Goal: Task Accomplishment & Management: Manage account settings

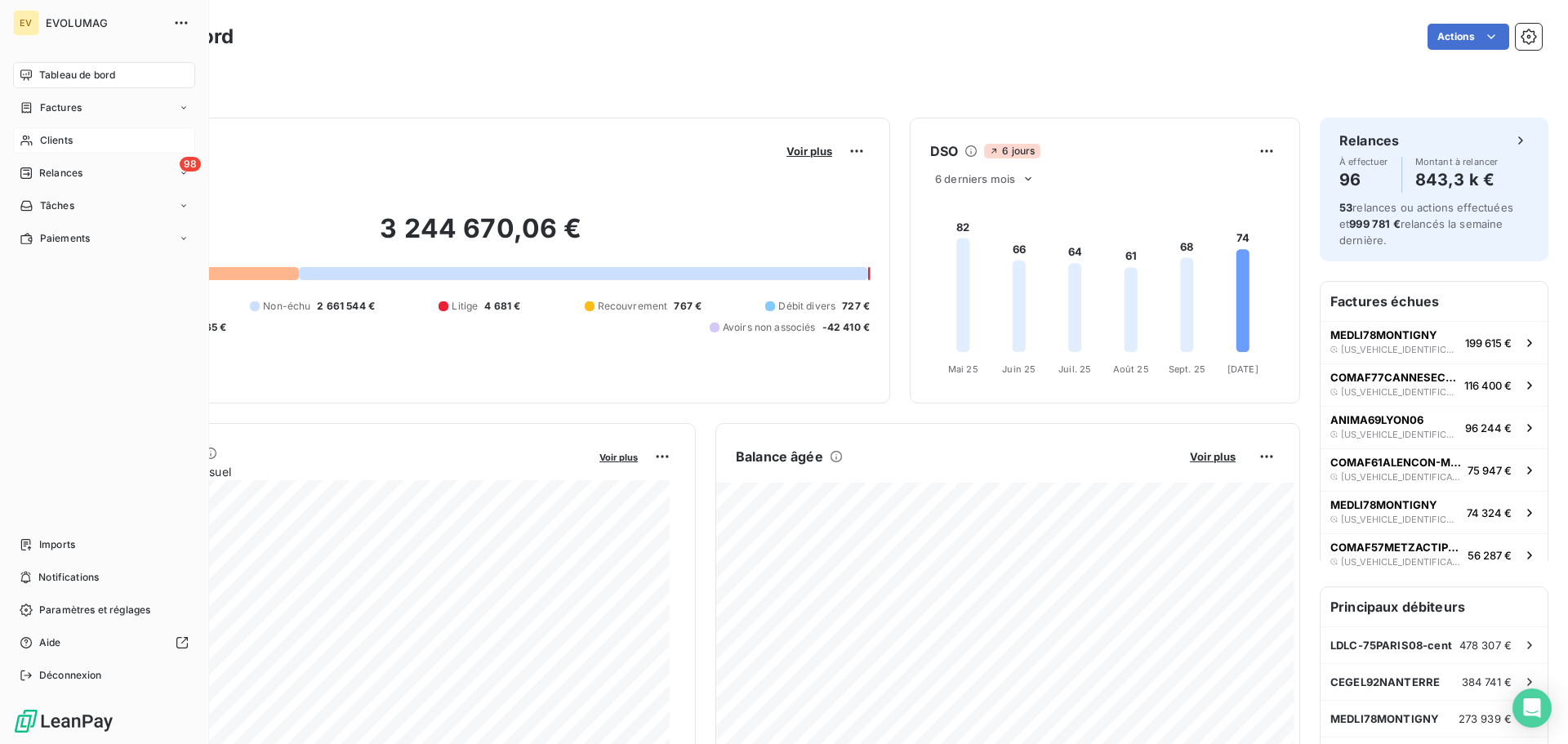
click at [64, 138] on span "Clients" at bounding box center [56, 140] width 32 height 15
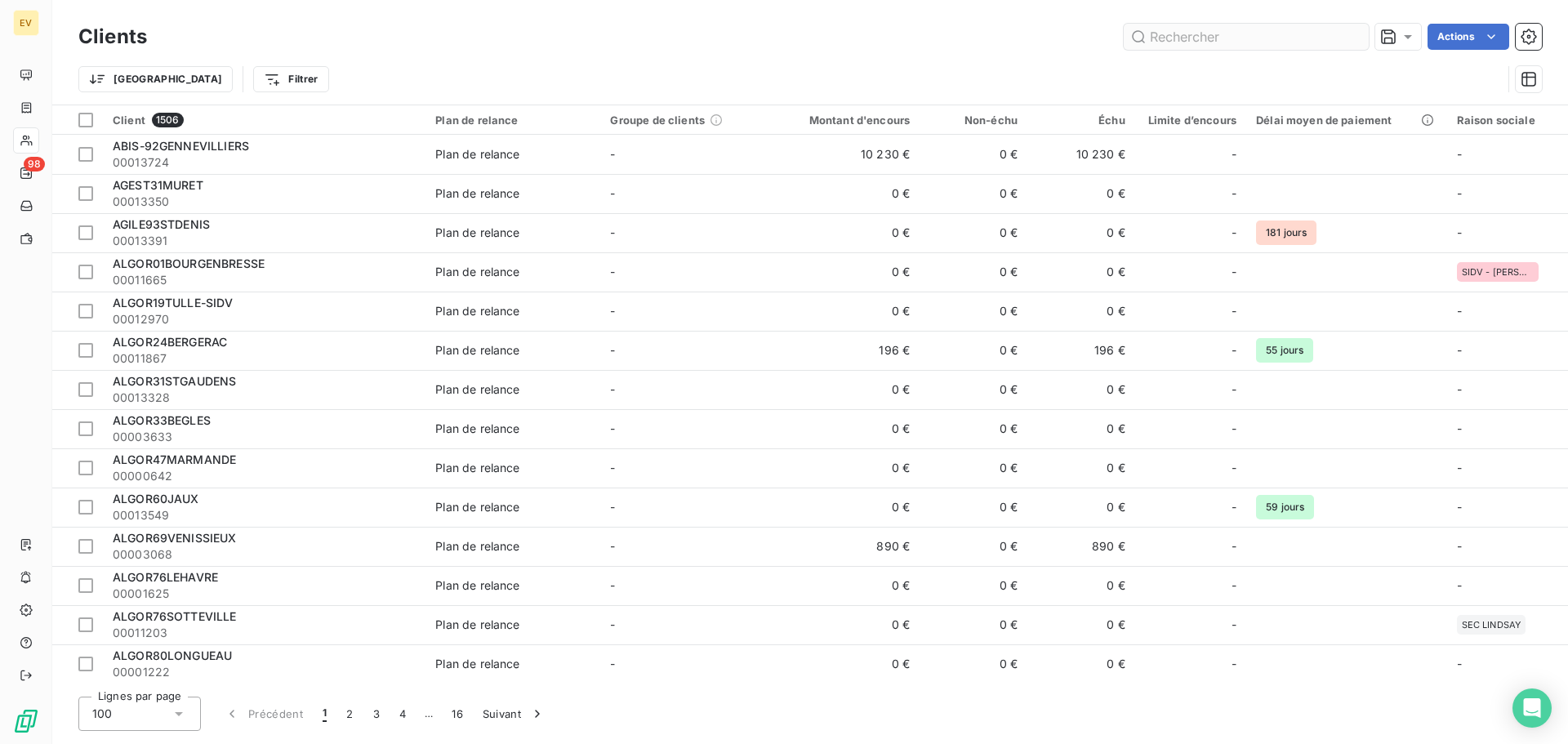
click at [1171, 40] on input "text" at bounding box center [1245, 36] width 245 height 26
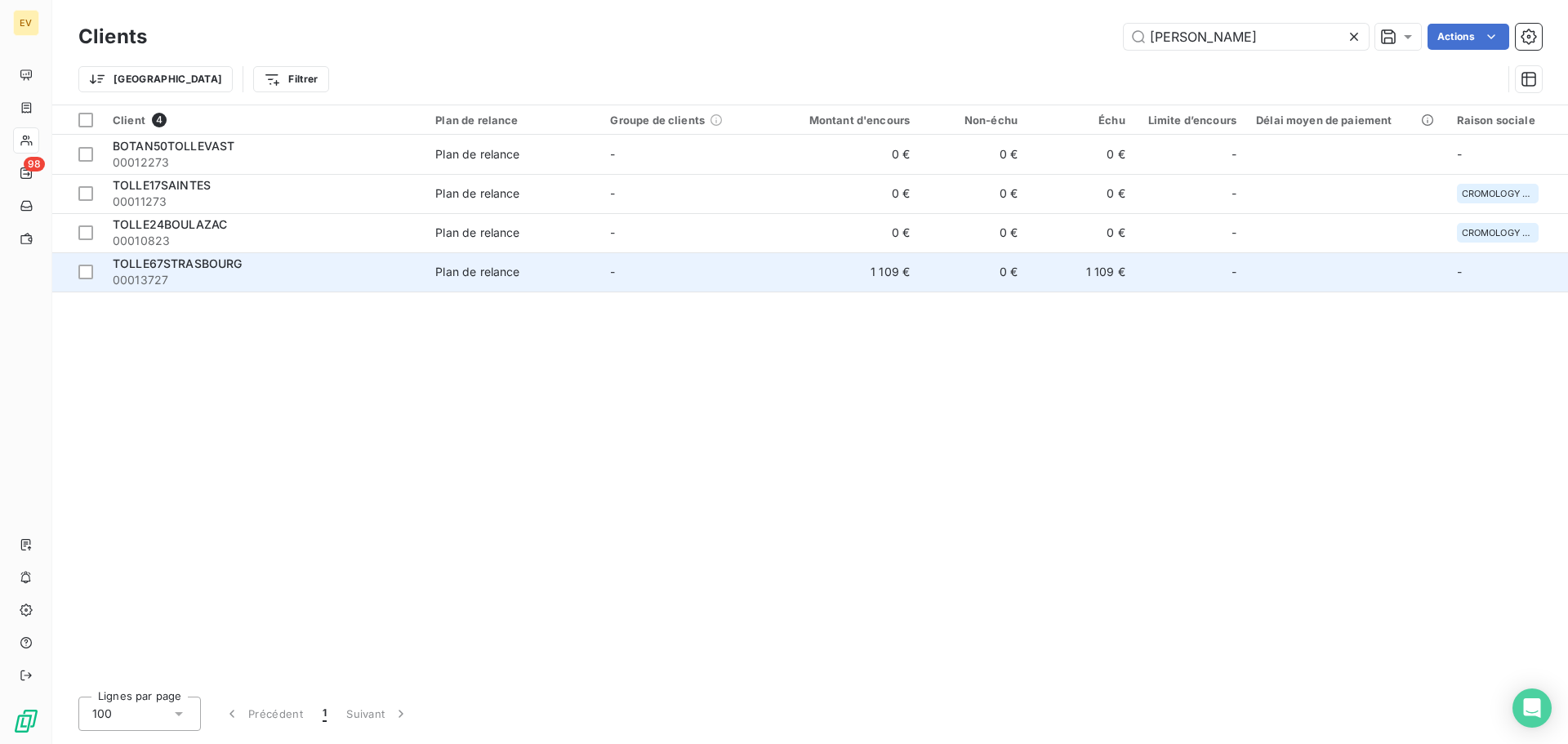
type input "[PERSON_NAME]"
click at [489, 277] on div "Plan de relance" at bounding box center [477, 272] width 84 height 17
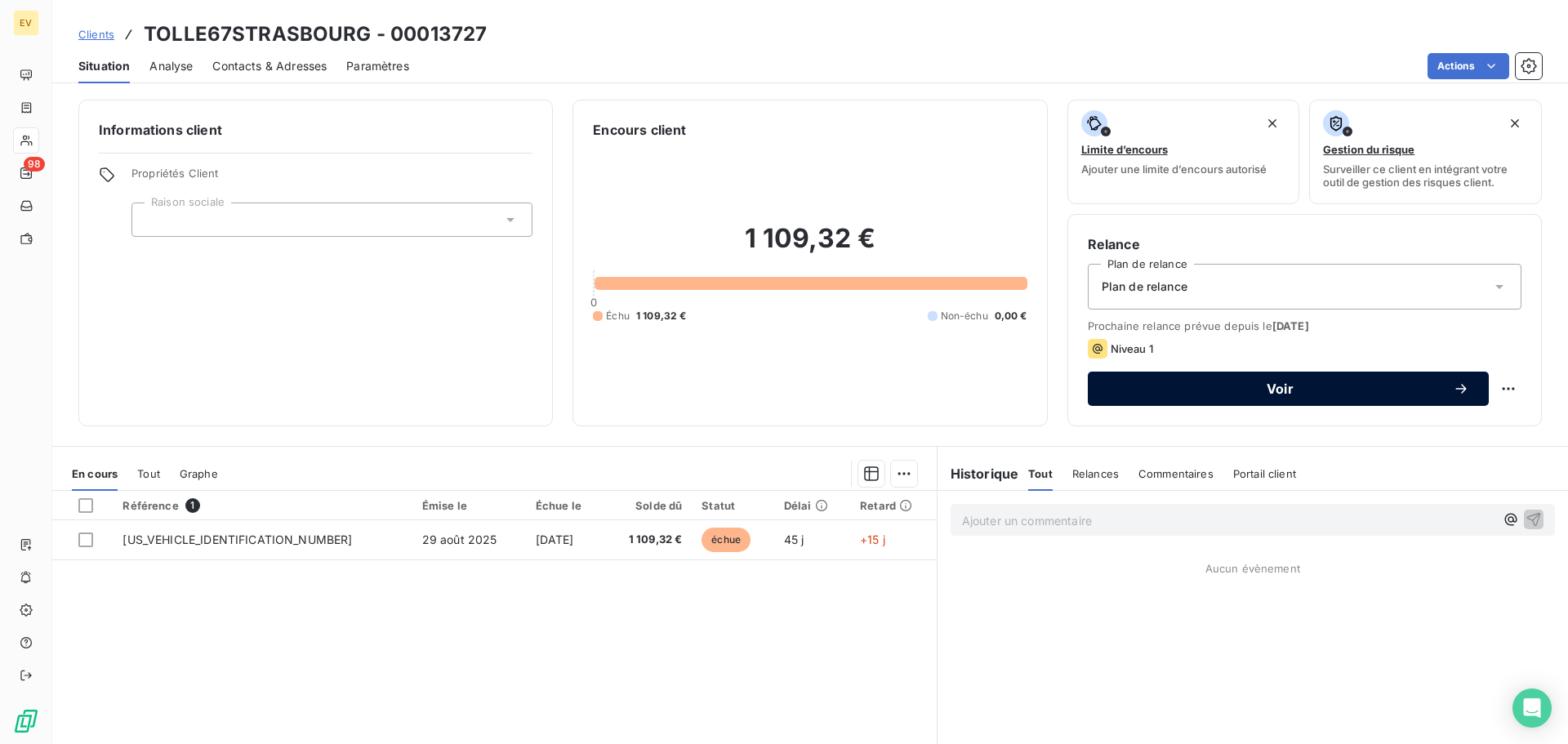
click at [1269, 382] on span "Voir" at bounding box center [1279, 389] width 345 height 13
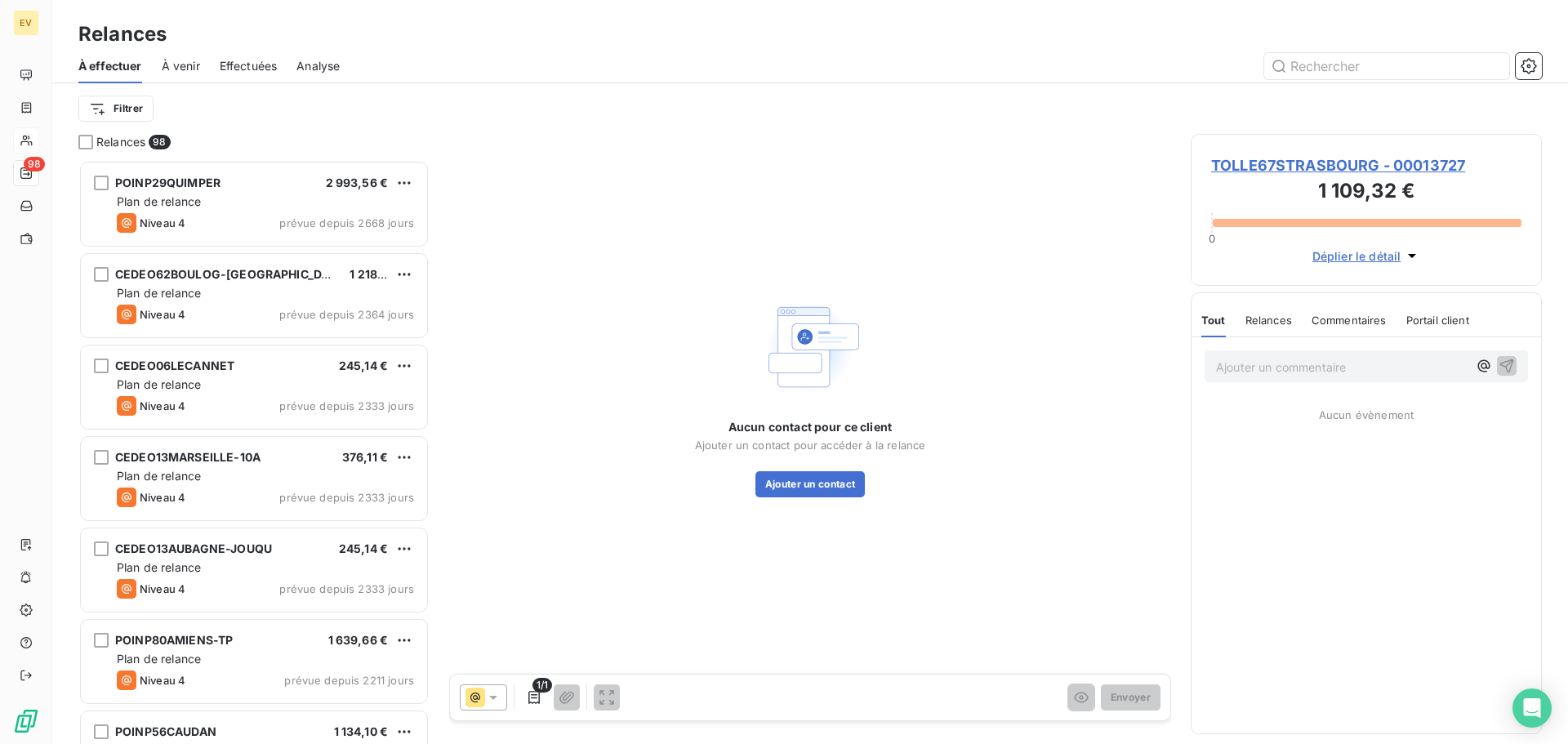
scroll to position [571, 338]
click at [820, 480] on button "Ajouter un contact" at bounding box center [810, 484] width 110 height 26
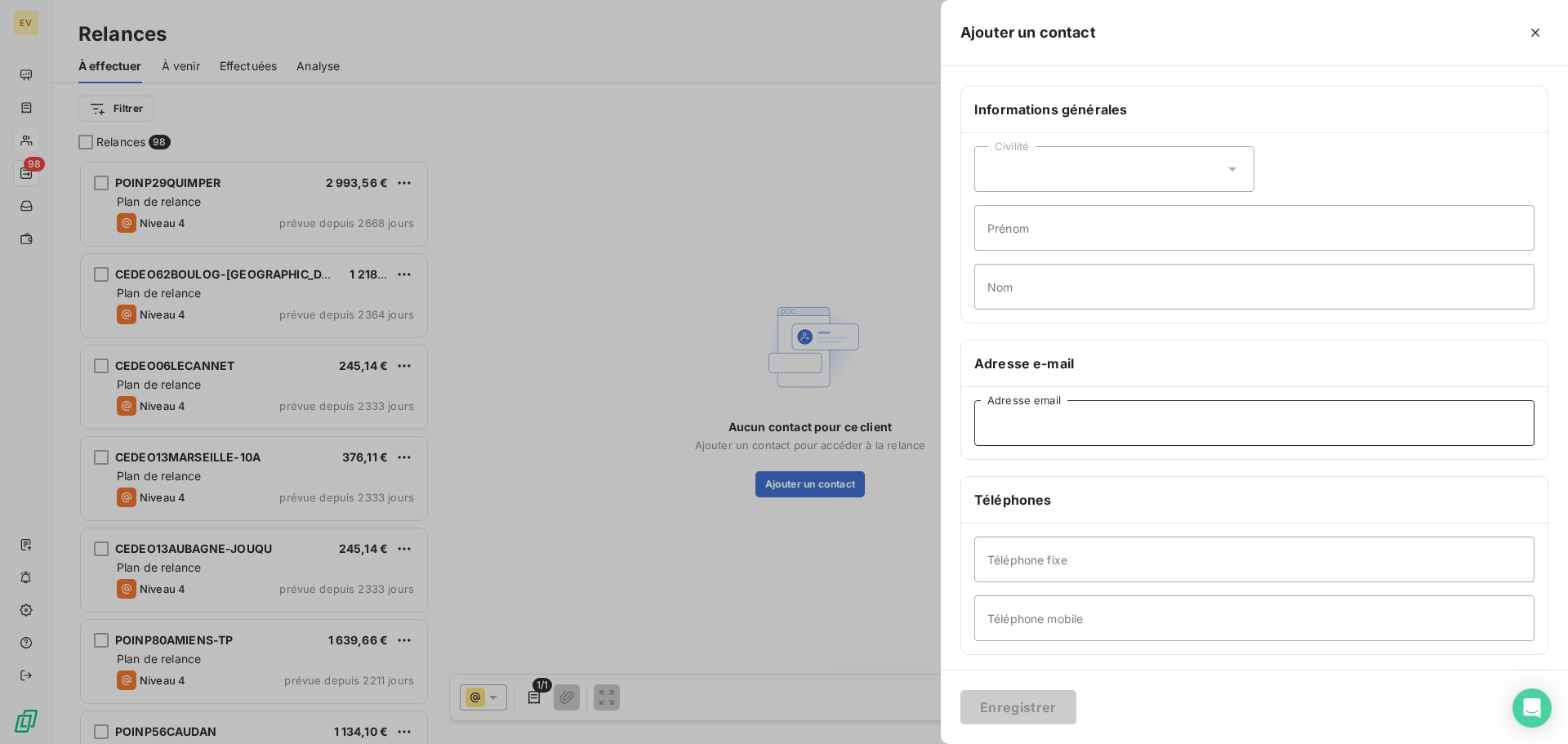
click at [1000, 421] on input "Adresse email" at bounding box center [1254, 422] width 560 height 46
paste input "[EMAIL_ADDRESS][DOMAIN_NAME]"
type input "[EMAIL_ADDRESS][DOMAIN_NAME]"
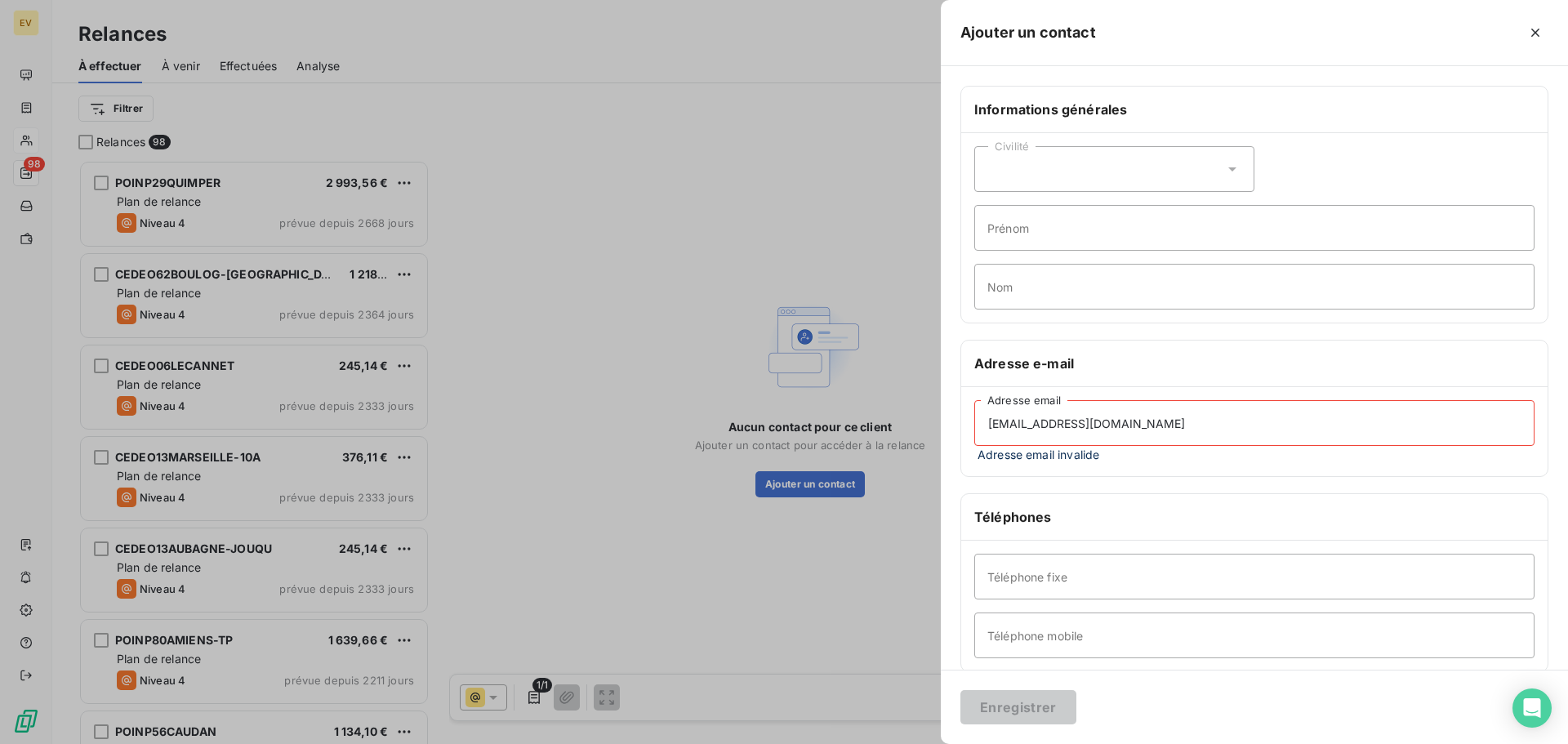
click at [1259, 425] on input "[EMAIL_ADDRESS][DOMAIN_NAME]" at bounding box center [1254, 422] width 560 height 46
click at [991, 425] on input "[EMAIL_ADDRESS][DOMAIN_NAME]" at bounding box center [1254, 422] width 560 height 46
click at [1248, 428] on input "[EMAIL_ADDRESS][DOMAIN_NAME]" at bounding box center [1254, 422] width 560 height 46
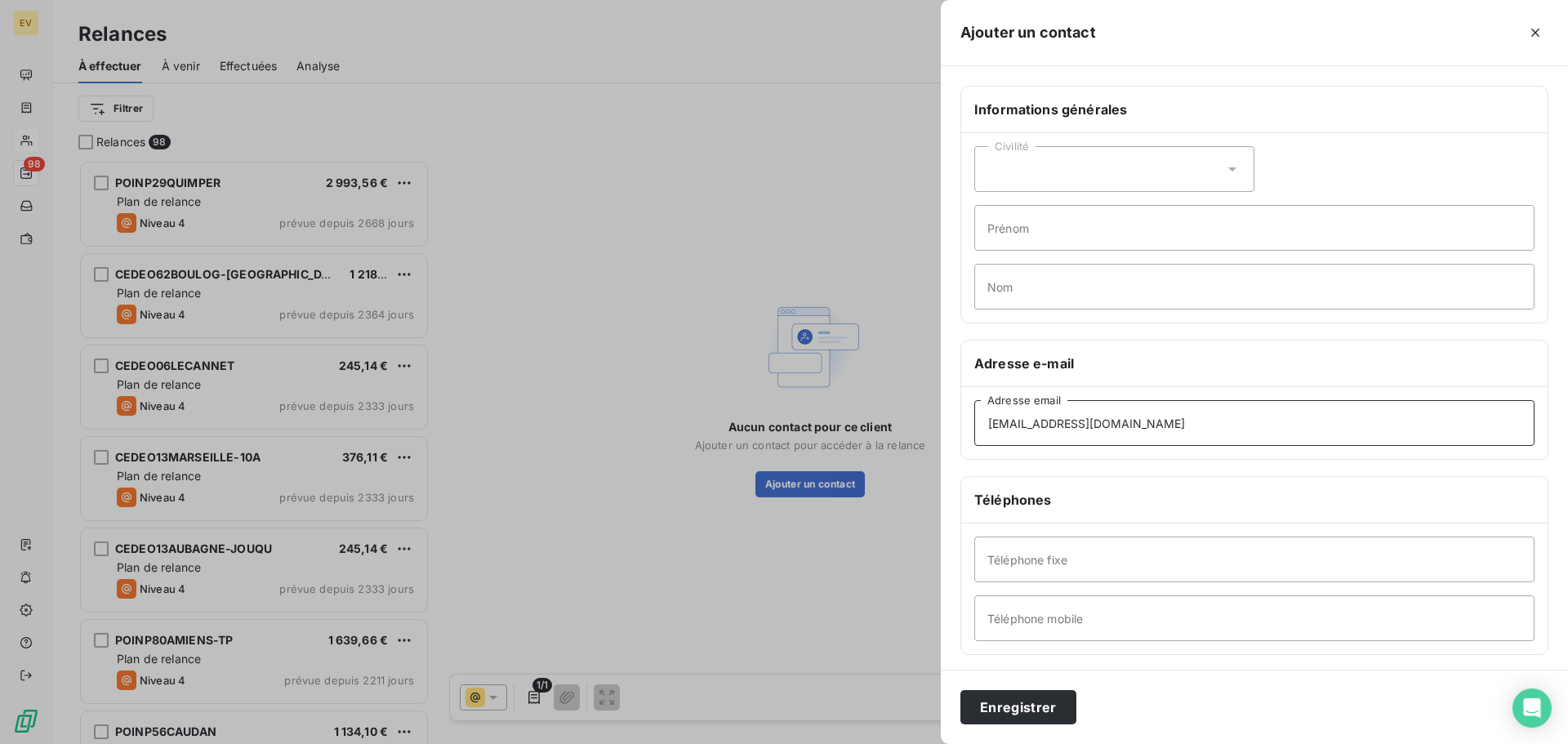
type input "[EMAIL_ADDRESS][DOMAIN_NAME]"
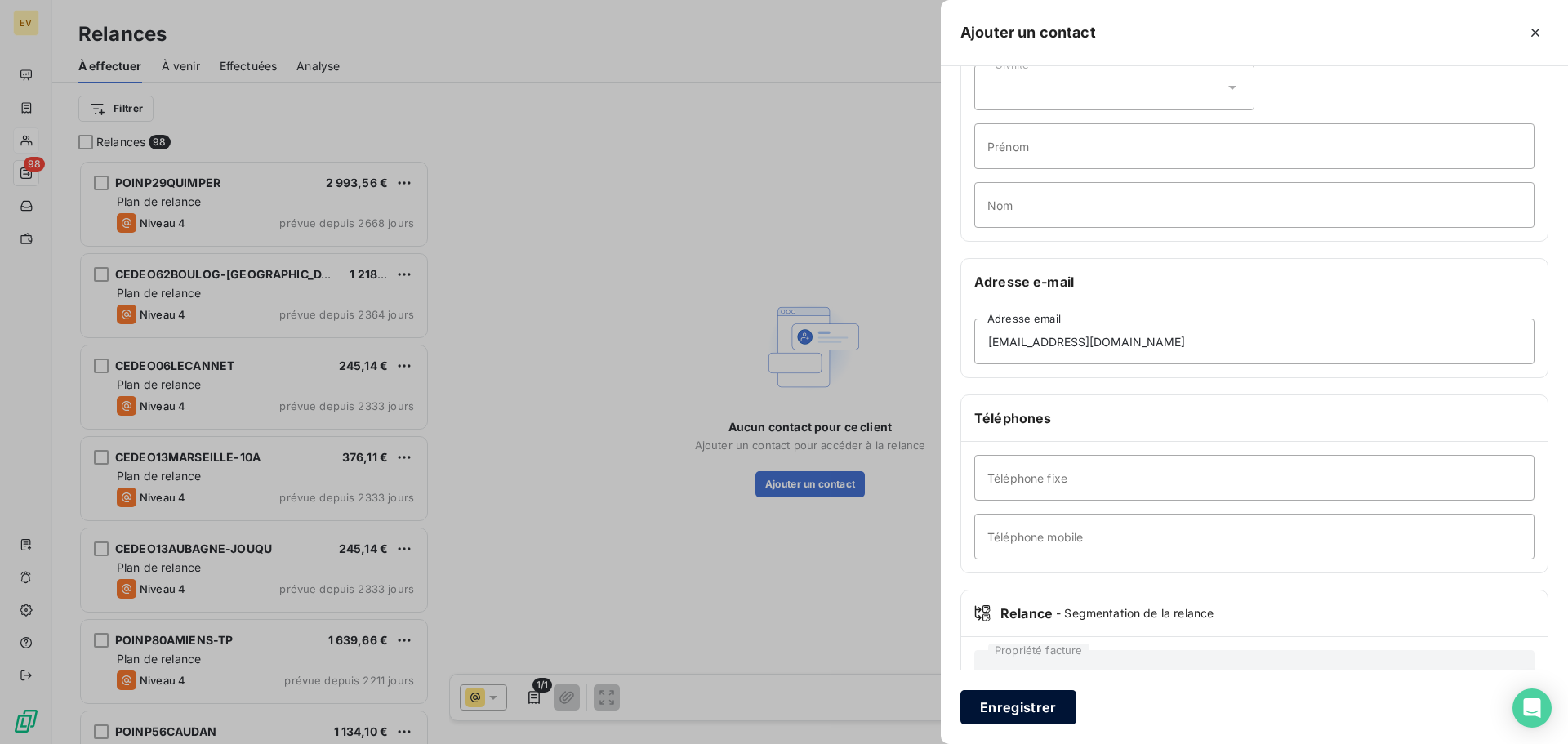
click at [1010, 712] on button "Enregistrer" at bounding box center [1018, 707] width 116 height 34
